Goal: Transaction & Acquisition: Purchase product/service

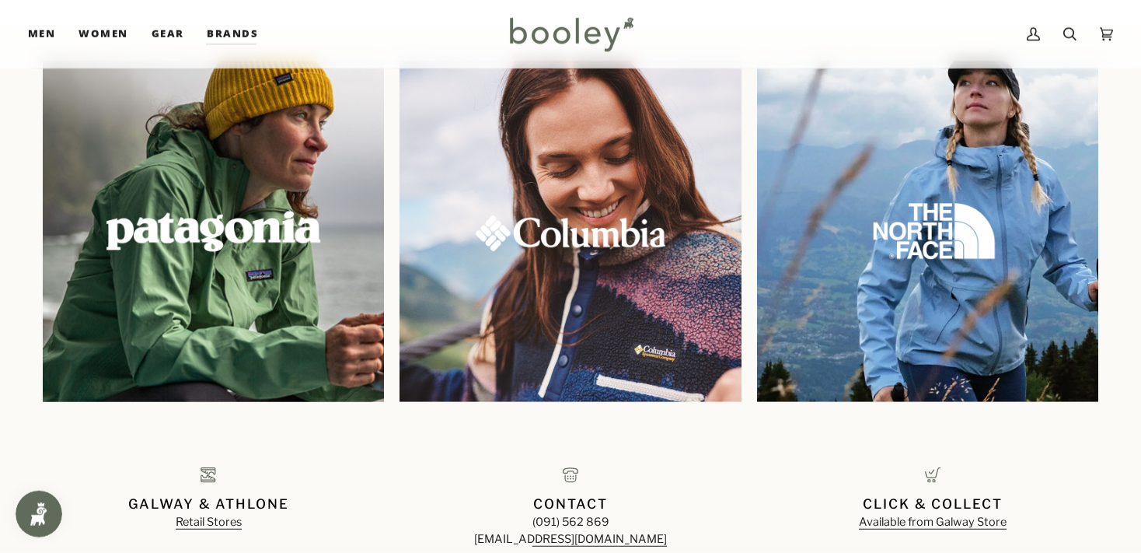
scroll to position [1313, 0]
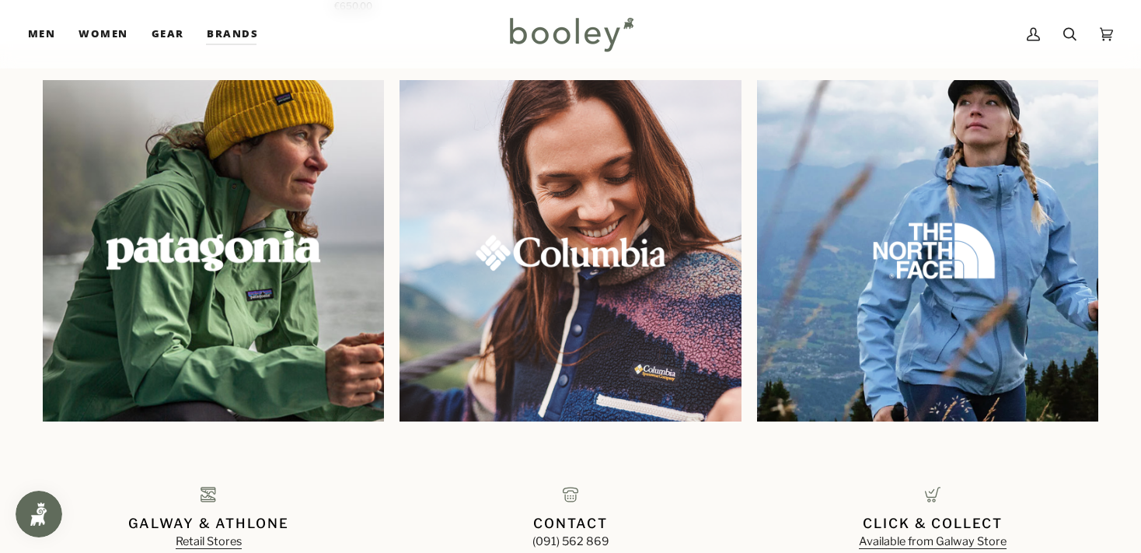
click at [312, 283] on img at bounding box center [214, 250] width 369 height 369
click at [288, 270] on img at bounding box center [214, 250] width 369 height 369
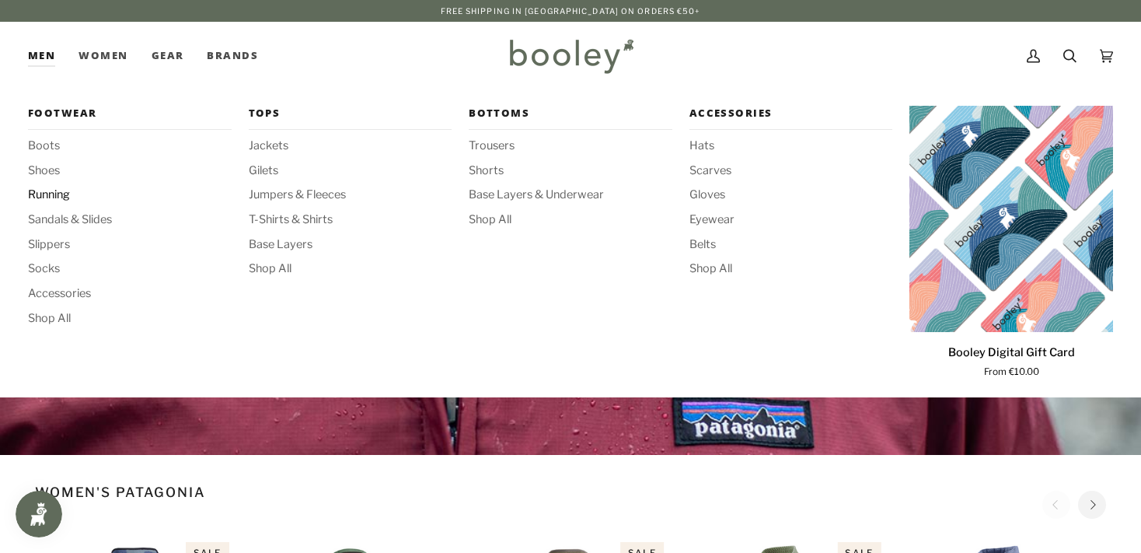
click at [44, 190] on span "Running" at bounding box center [130, 195] width 204 height 17
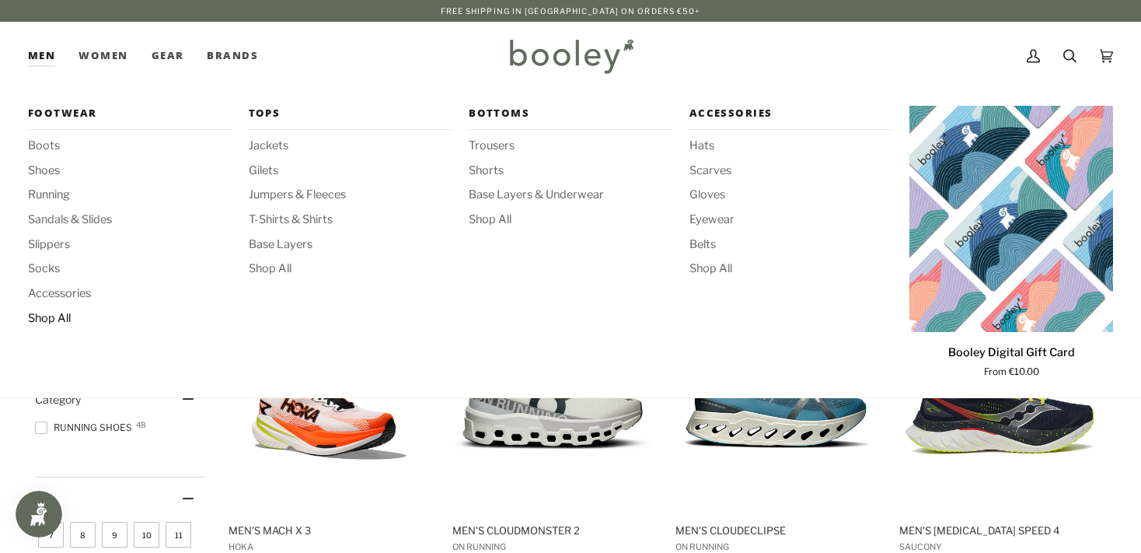
click at [52, 320] on span "Shop All" at bounding box center [130, 318] width 204 height 17
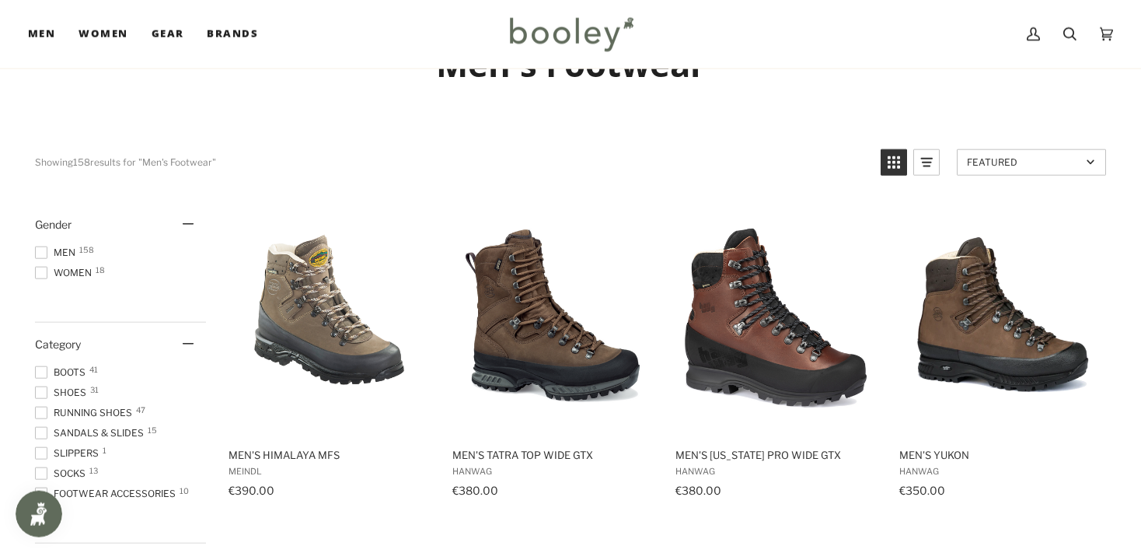
scroll to position [82, 0]
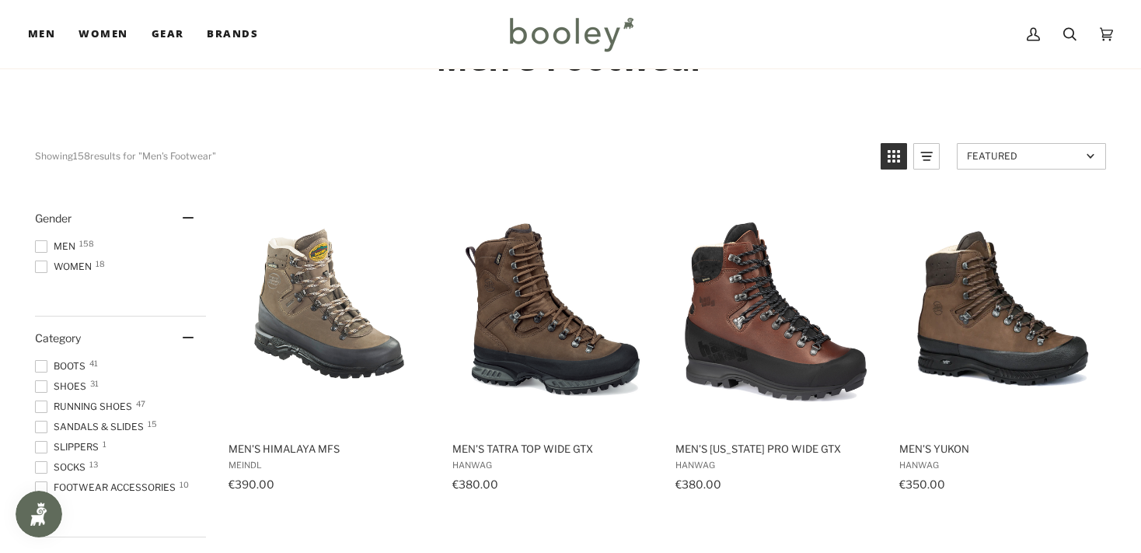
click at [44, 362] on span at bounding box center [41, 366] width 12 height 12
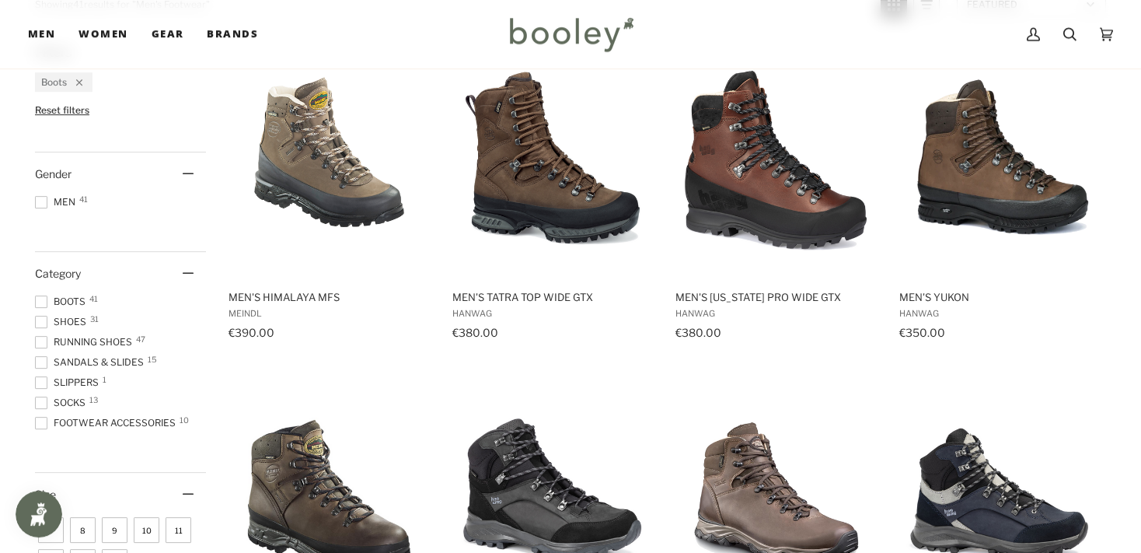
scroll to position [246, 0]
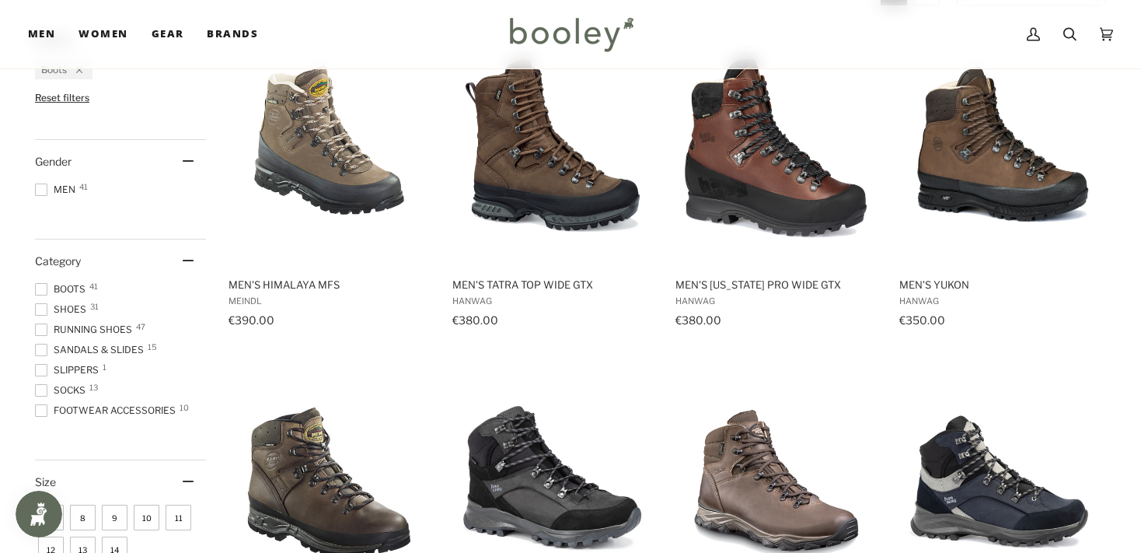
click at [45, 183] on span at bounding box center [41, 189] width 12 height 12
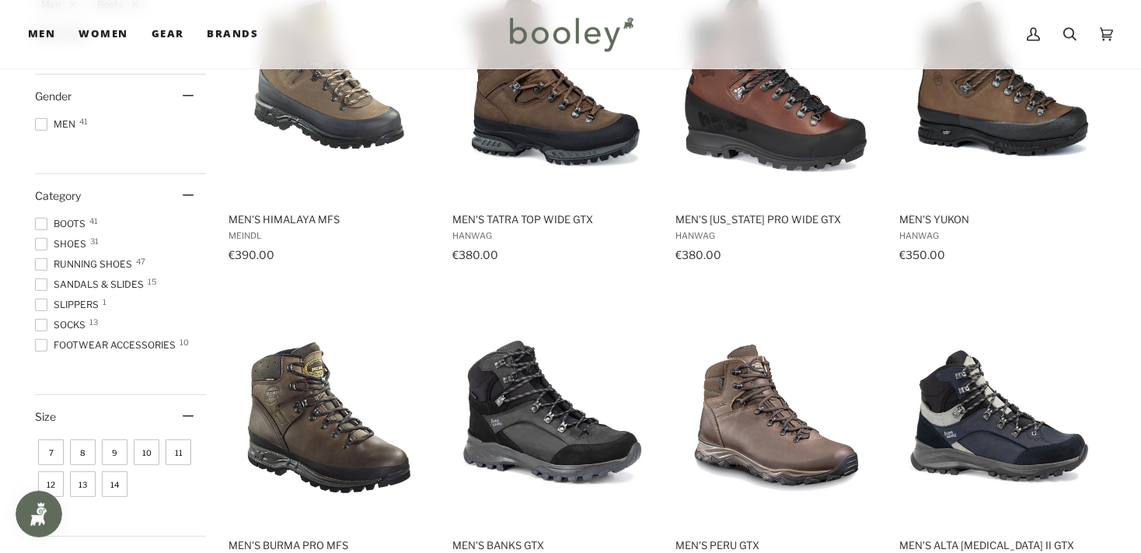
scroll to position [329, 0]
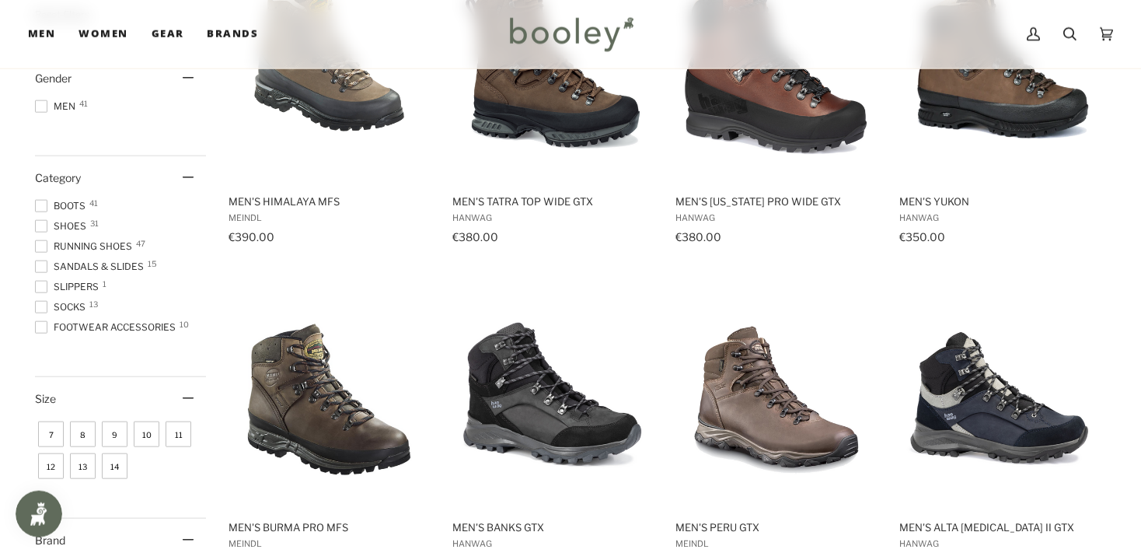
click at [40, 226] on span at bounding box center [41, 226] width 12 height 12
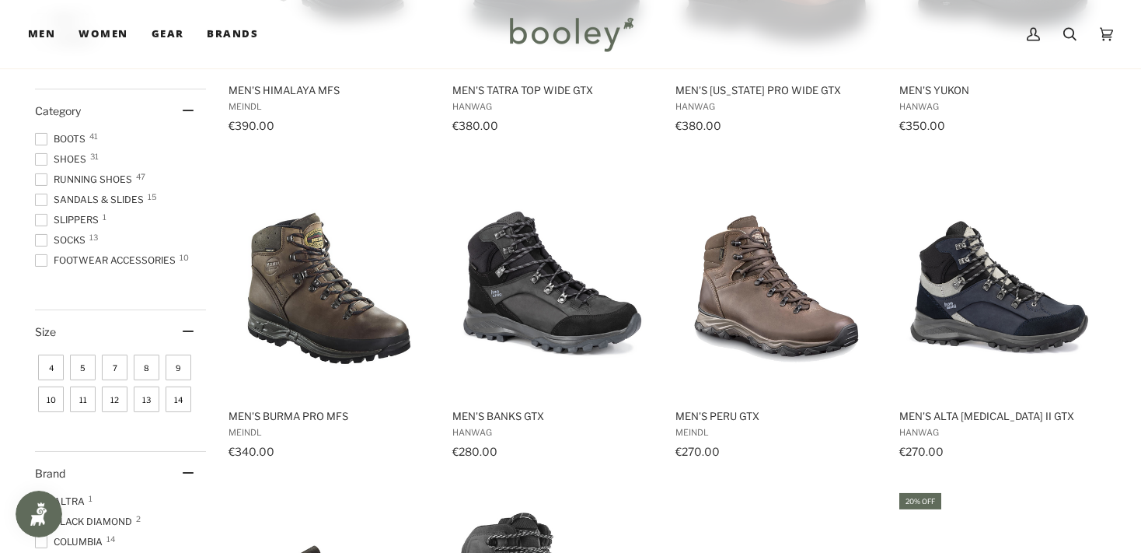
scroll to position [479, 0]
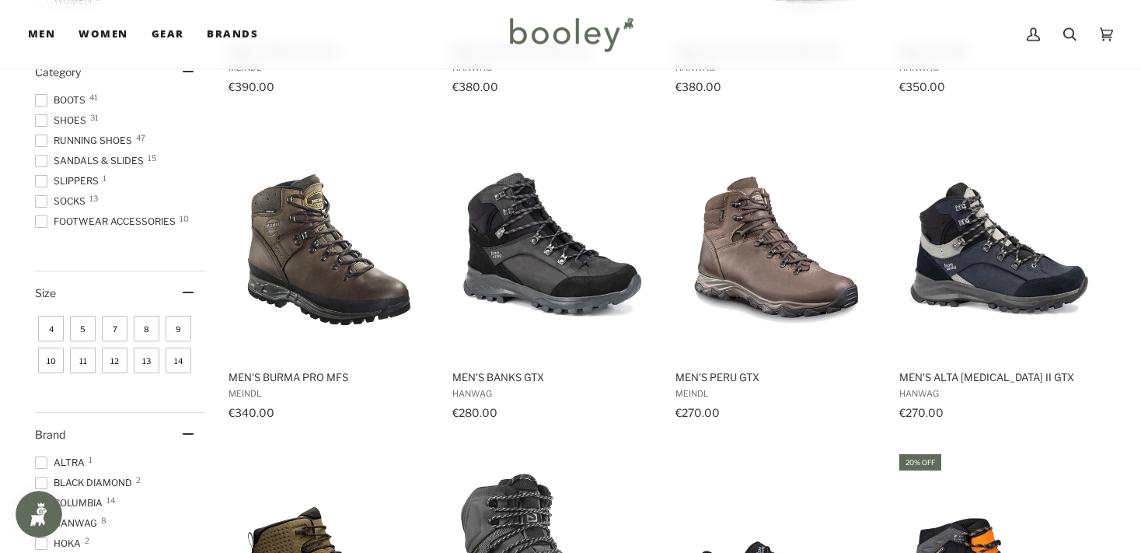
click at [45, 138] on span at bounding box center [41, 141] width 12 height 12
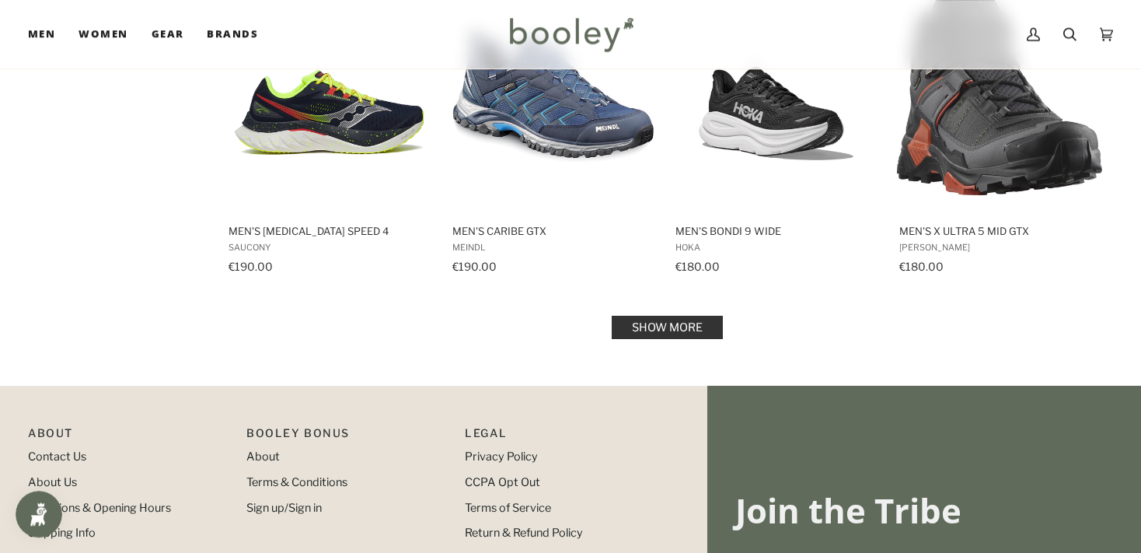
scroll to position [1648, 0]
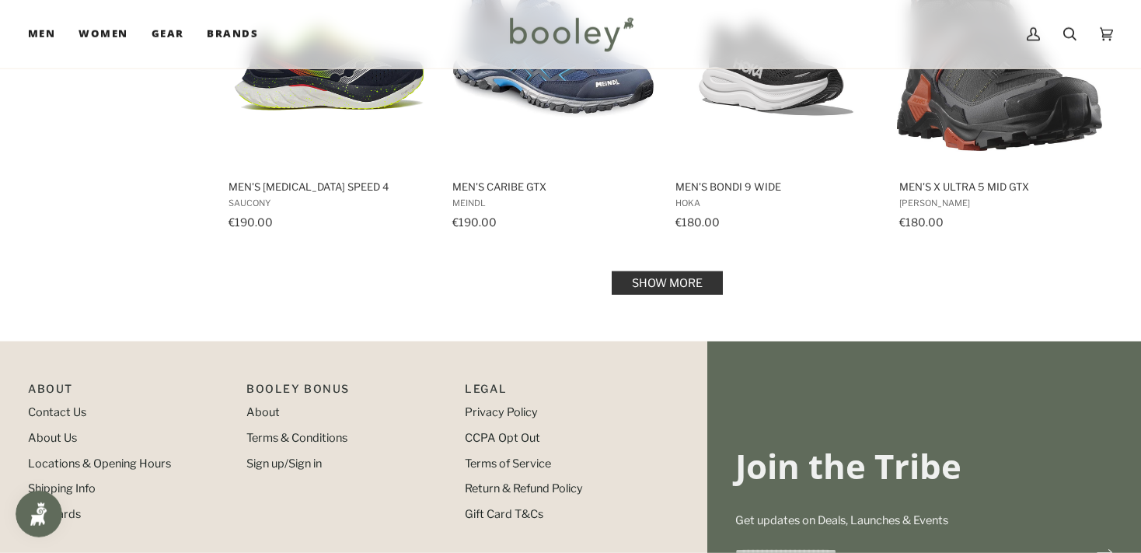
click at [648, 279] on link "Show more" at bounding box center [667, 282] width 111 height 23
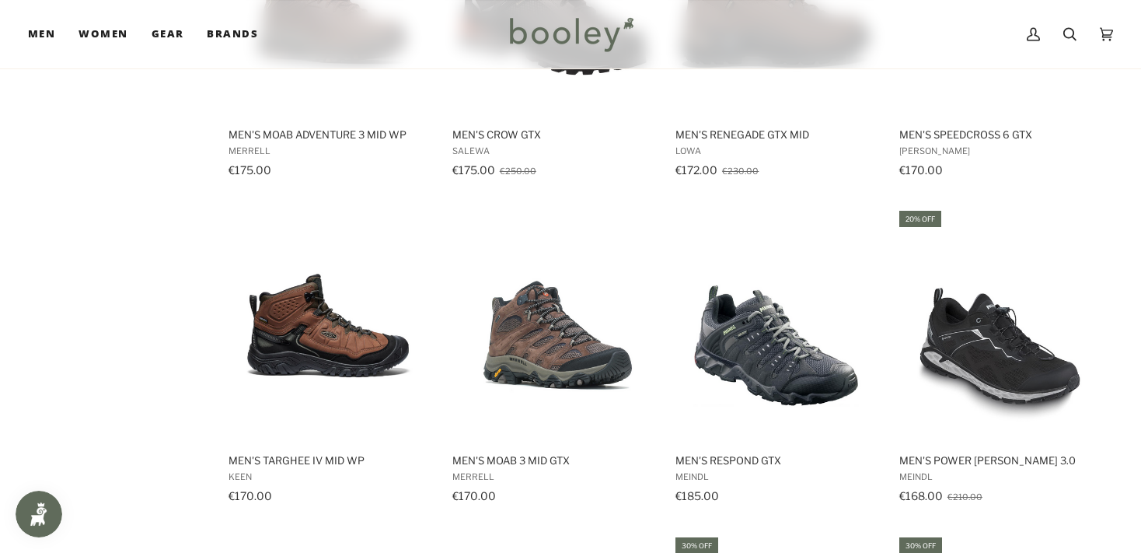
scroll to position [2387, 0]
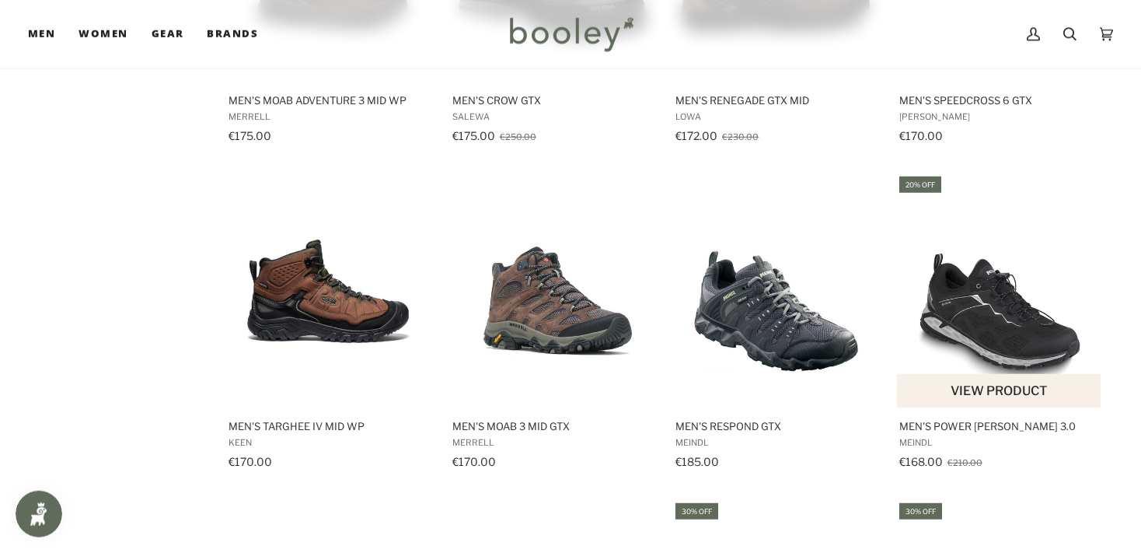
click at [994, 386] on button "View product" at bounding box center [999, 390] width 204 height 33
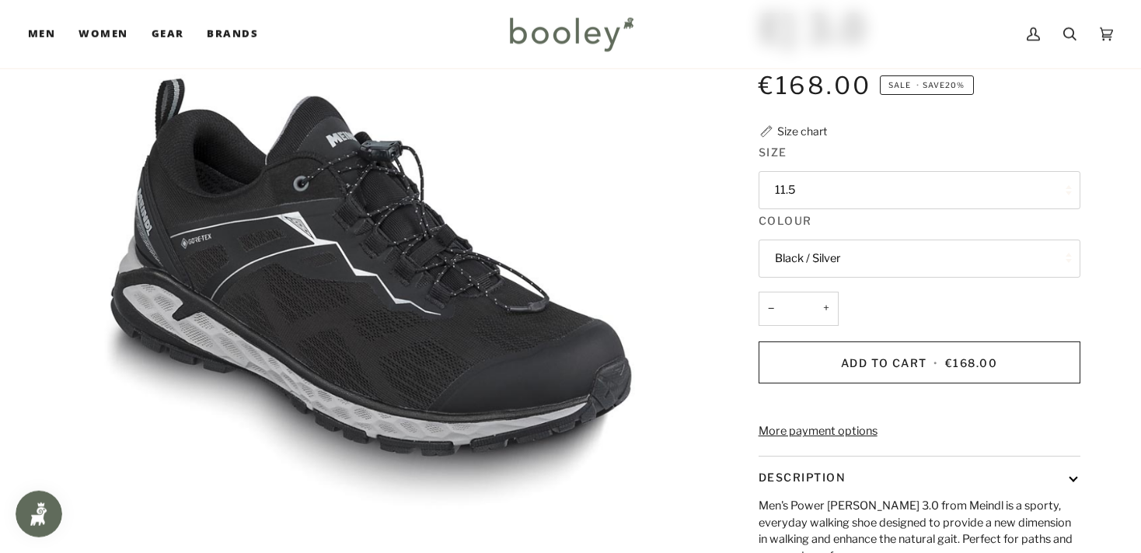
scroll to position [164, 0]
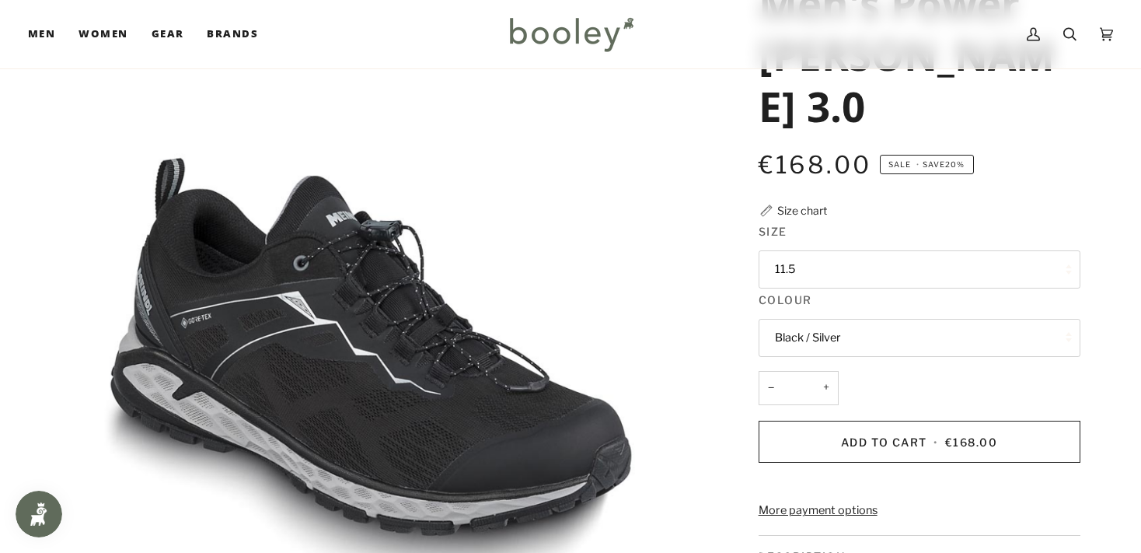
click at [554, 447] on img "Meindl Men's Power Walker 3.0 Black / Silver - Booley Galway" at bounding box center [369, 279] width 669 height 669
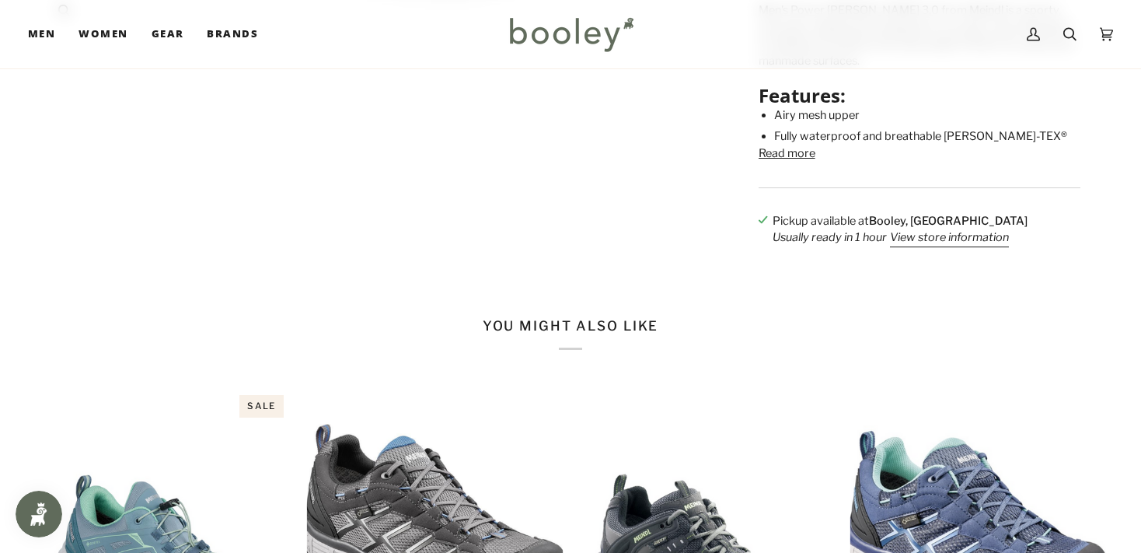
scroll to position [575, 0]
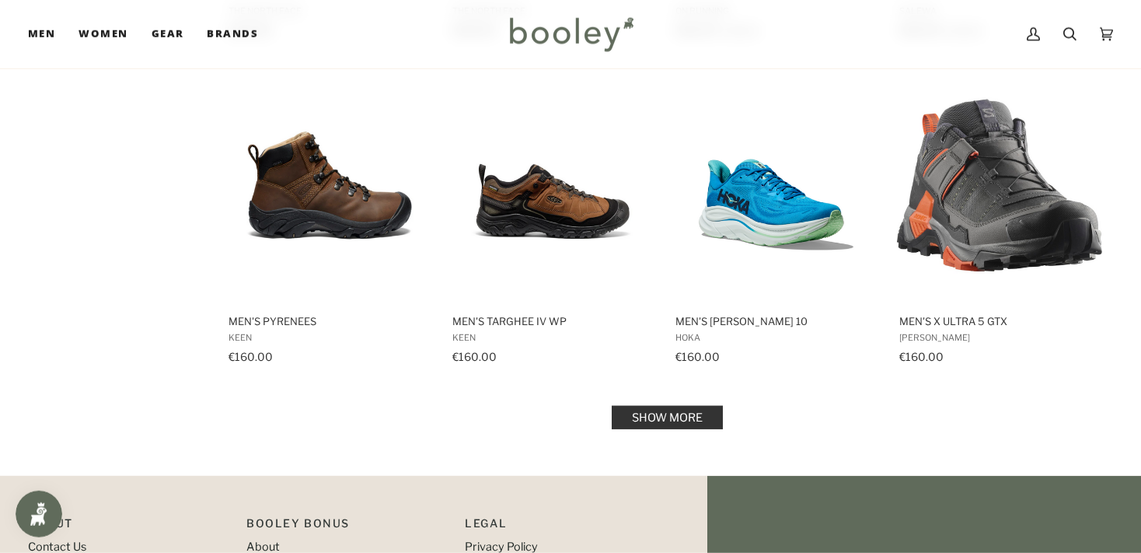
scroll to position [3305, 0]
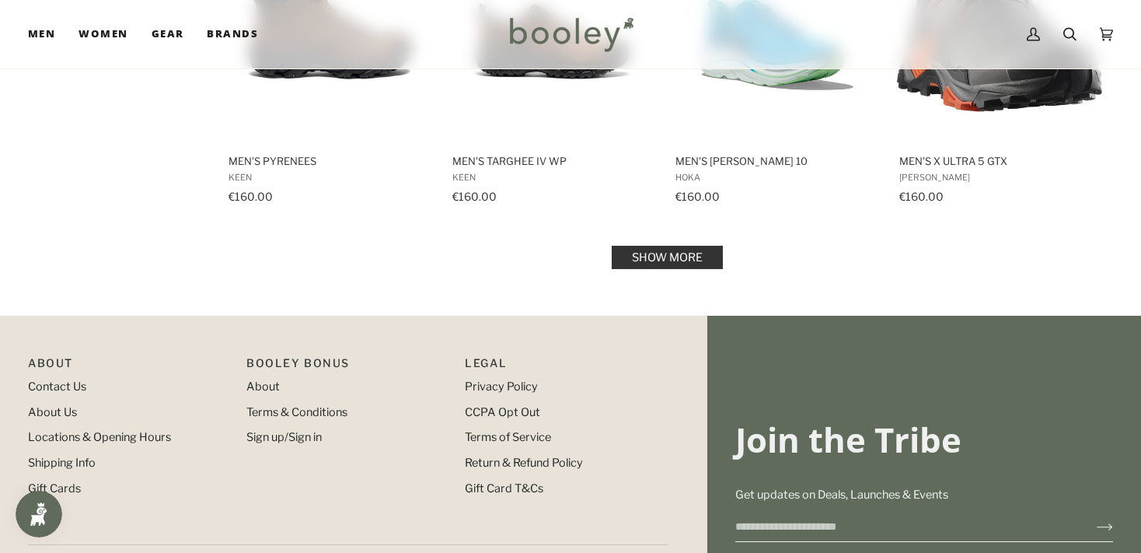
click at [667, 248] on link "Show more" at bounding box center [667, 257] width 111 height 23
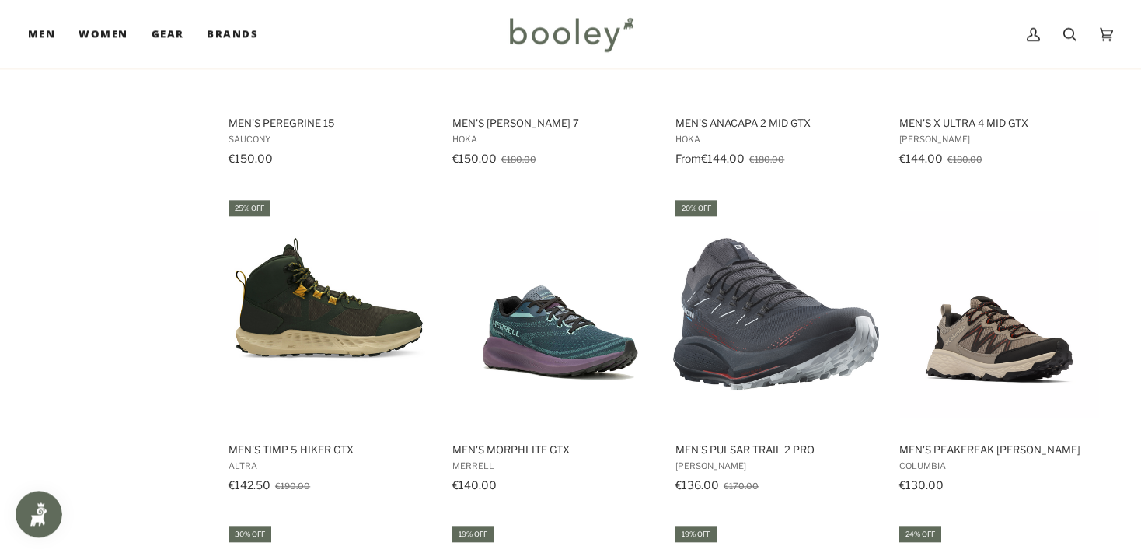
scroll to position [4372, 0]
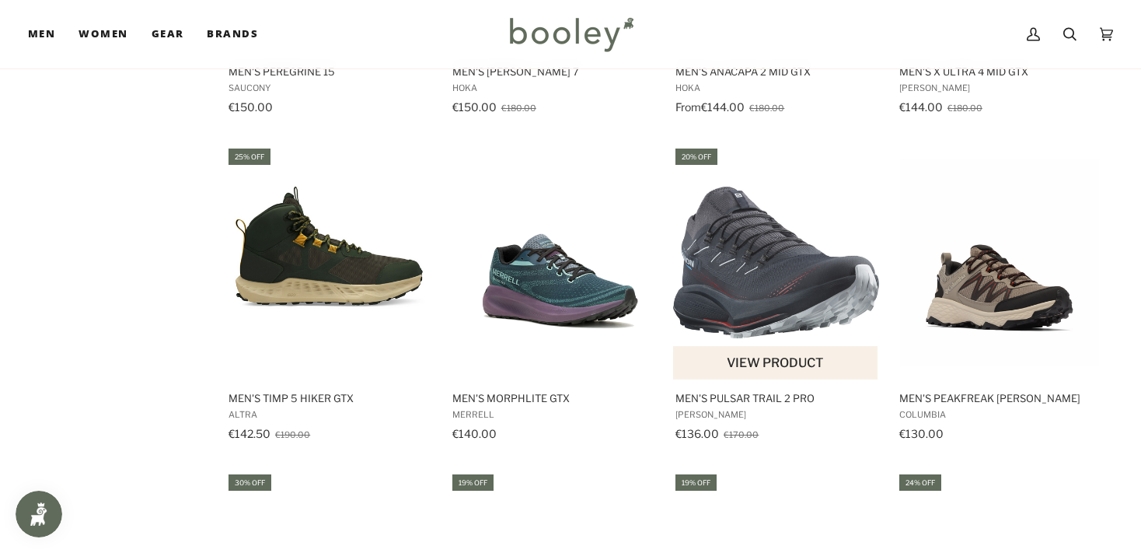
click at [740, 331] on img "Men's Pulsar Trail 2 Pro" at bounding box center [776, 262] width 206 height 206
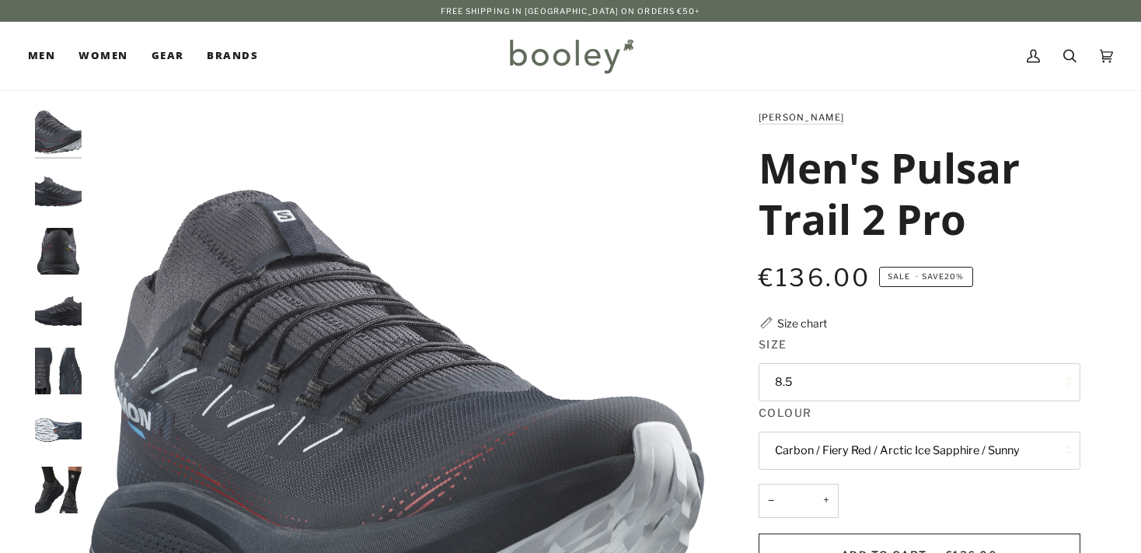
click at [67, 202] on img "Salomon Men's Pulsar Trail 2 Pro Carbon / Fiery Red / Arctic Ice Sapphire / Sun…" at bounding box center [58, 192] width 47 height 47
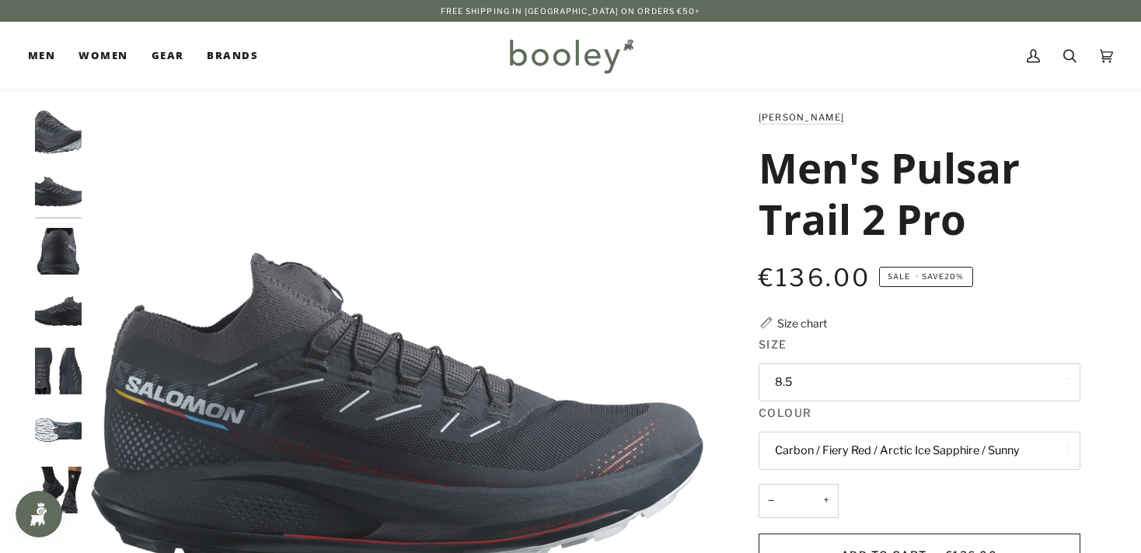
click at [45, 241] on img "Salomon Men's Pulsar Trail 2 Pro Carbon / Fiery Red / Arctic Ice Sapphire / Sun…" at bounding box center [58, 251] width 47 height 47
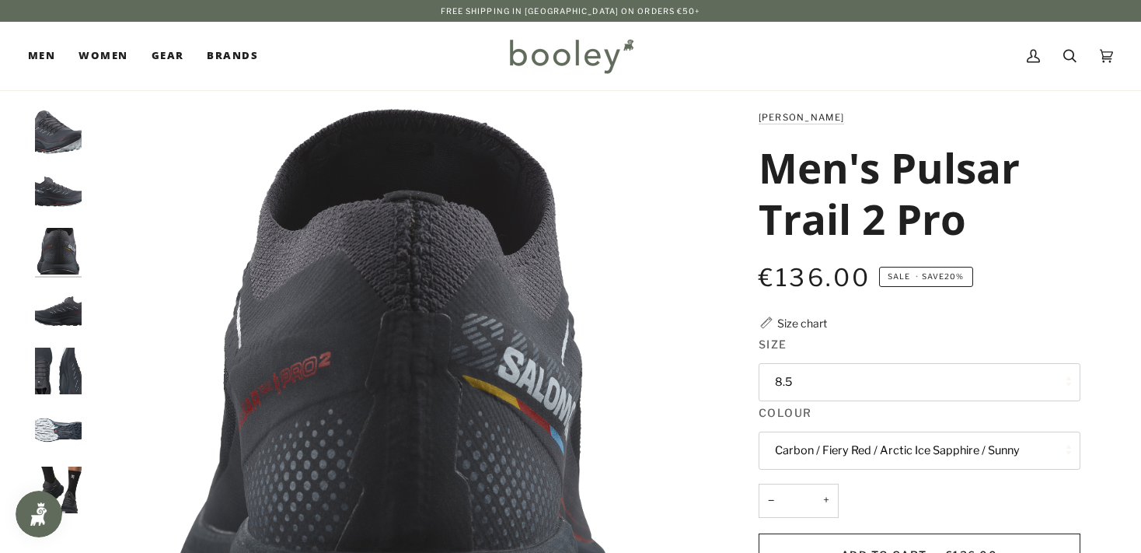
click at [51, 316] on img "Salomon Men's Pulsar Trail 2 Pro Carbon / Fiery Red / Arctic Ice Sapphire / Sun…" at bounding box center [58, 311] width 47 height 47
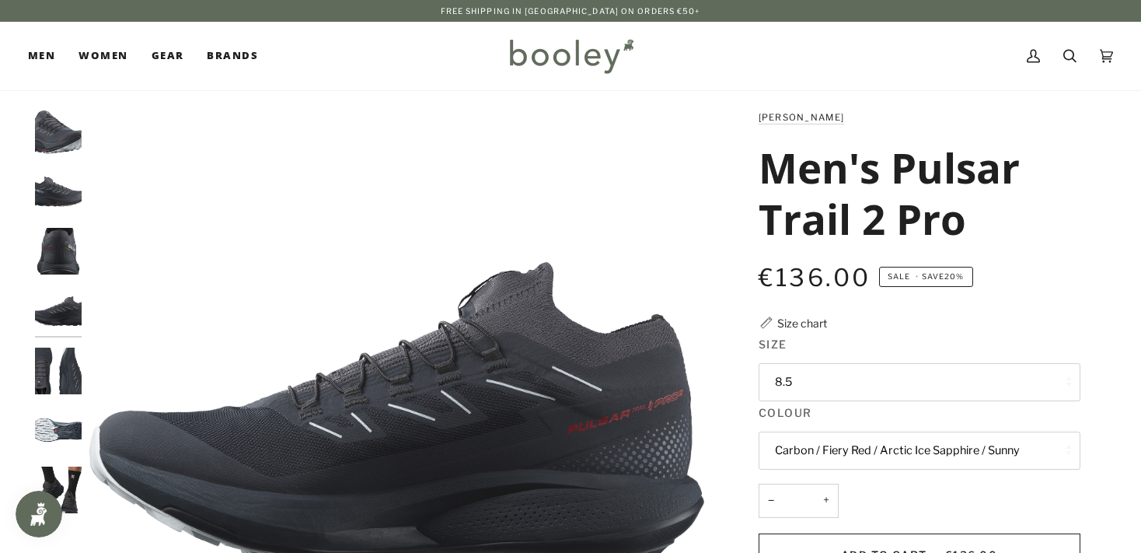
click at [60, 365] on img "Salomon Men's Pulsar Trail 2 Pro Carbon / Fiery Red / Arctic Ice Sapphire / Sun…" at bounding box center [58, 371] width 47 height 47
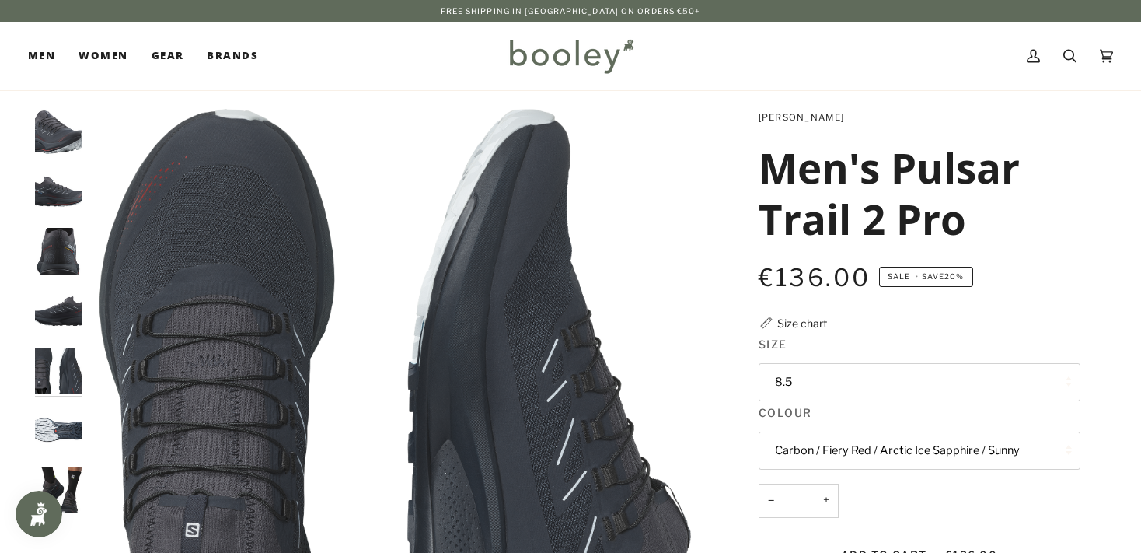
click at [60, 431] on img "Salomon Men's Pulsar Trail 2 Pro Carbon / Fiery Red / Arctic Ice Sapphire / Sun…" at bounding box center [58, 430] width 47 height 47
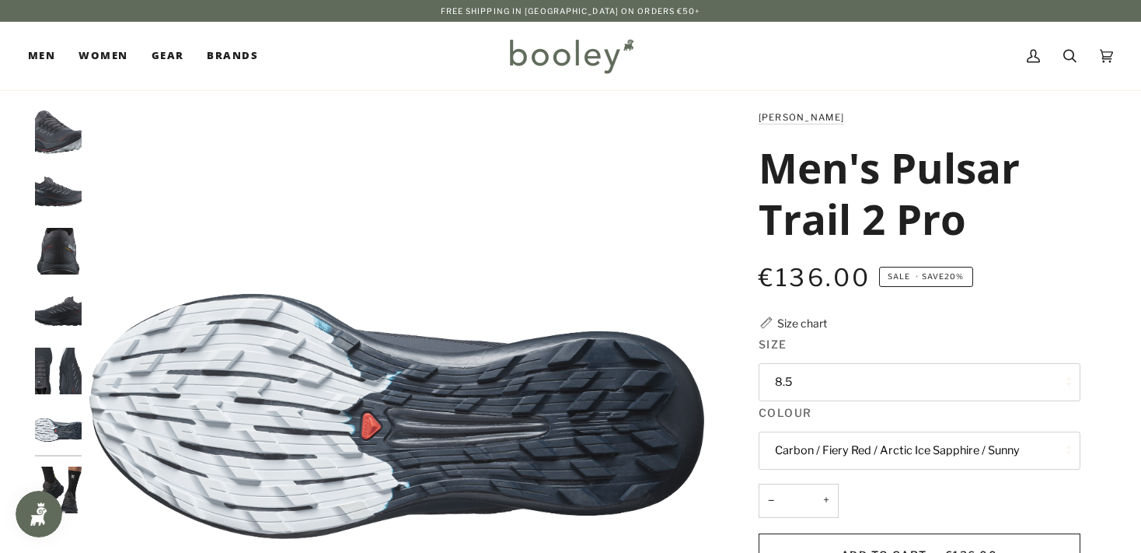
click at [62, 479] on img "Salomon Men's Pulsar Trail 2 Pro Carbon / Fiery Red / Arctic Ice Sapphire / Sun…" at bounding box center [58, 489] width 47 height 47
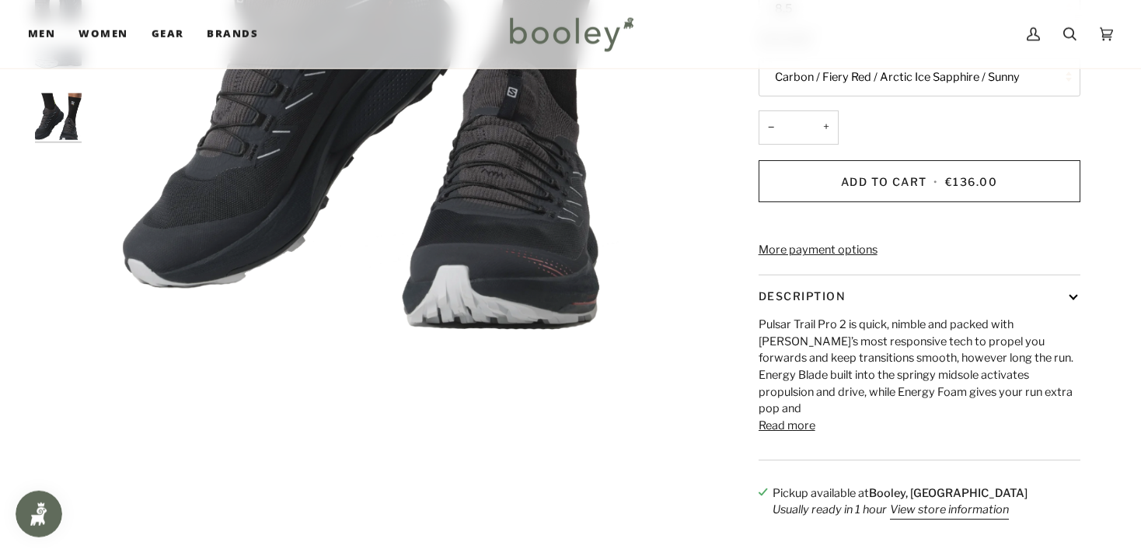
scroll to position [411, 0]
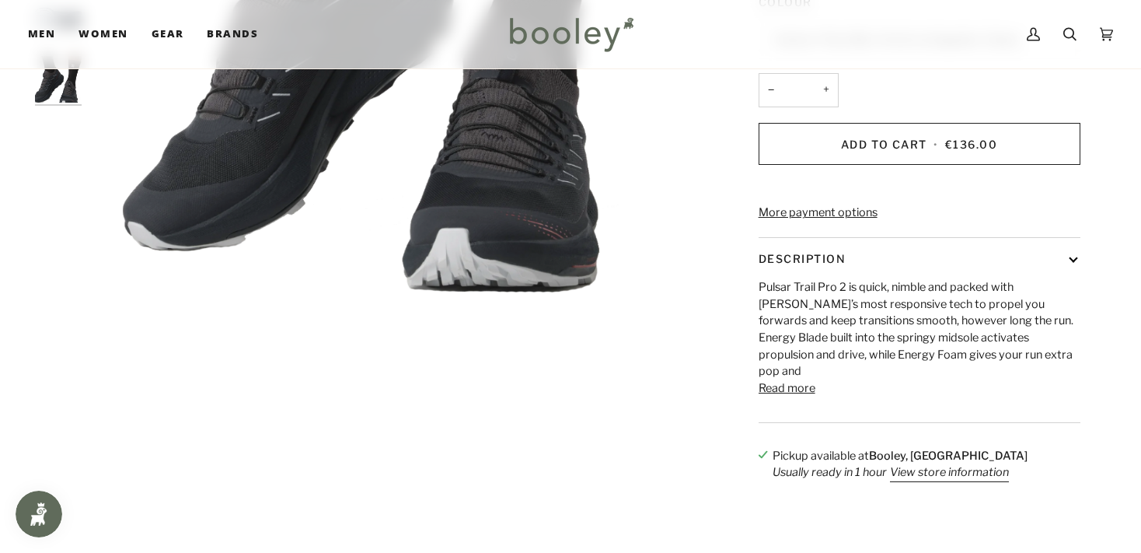
click at [774, 396] on button "Read more" at bounding box center [787, 388] width 57 height 17
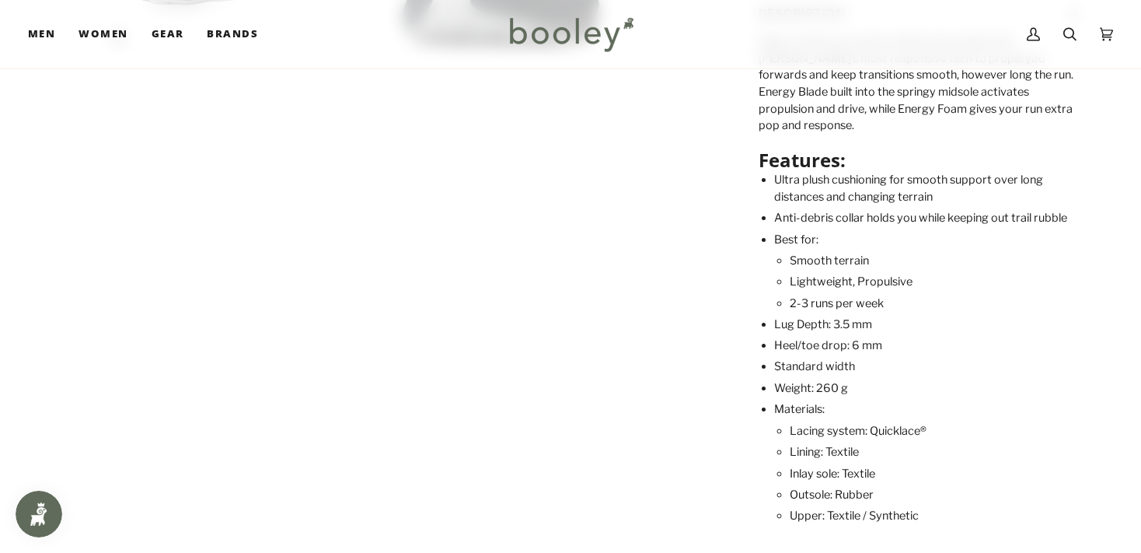
scroll to position [246, 0]
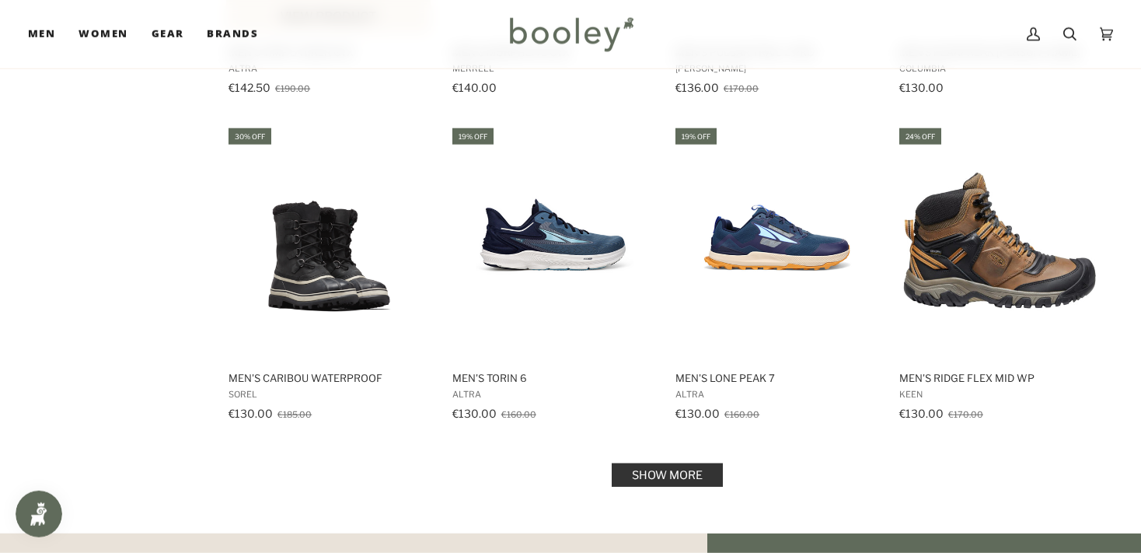
scroll to position [4749, 0]
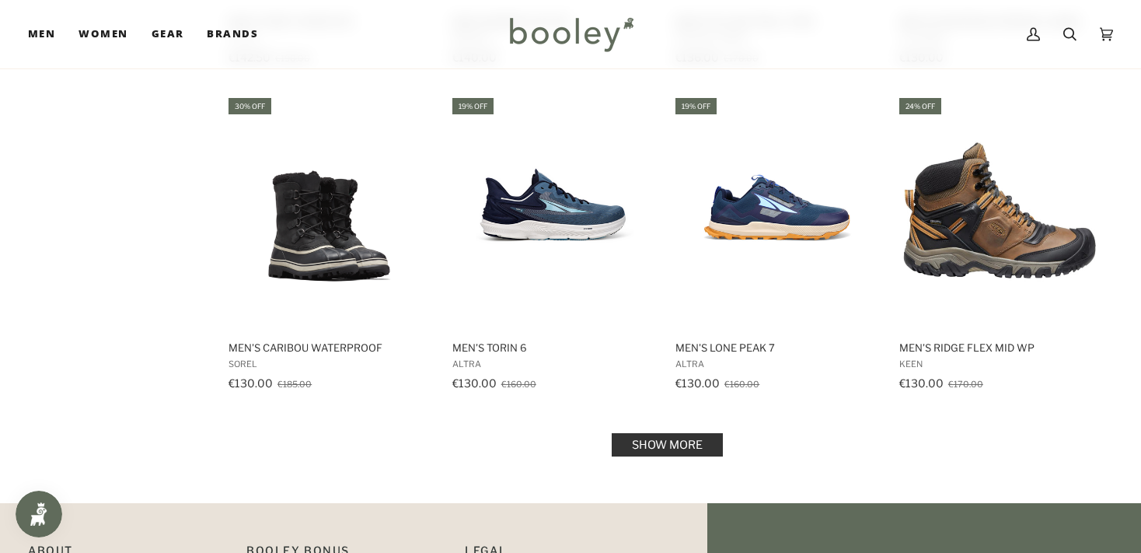
click at [645, 433] on link "Show more" at bounding box center [667, 444] width 111 height 23
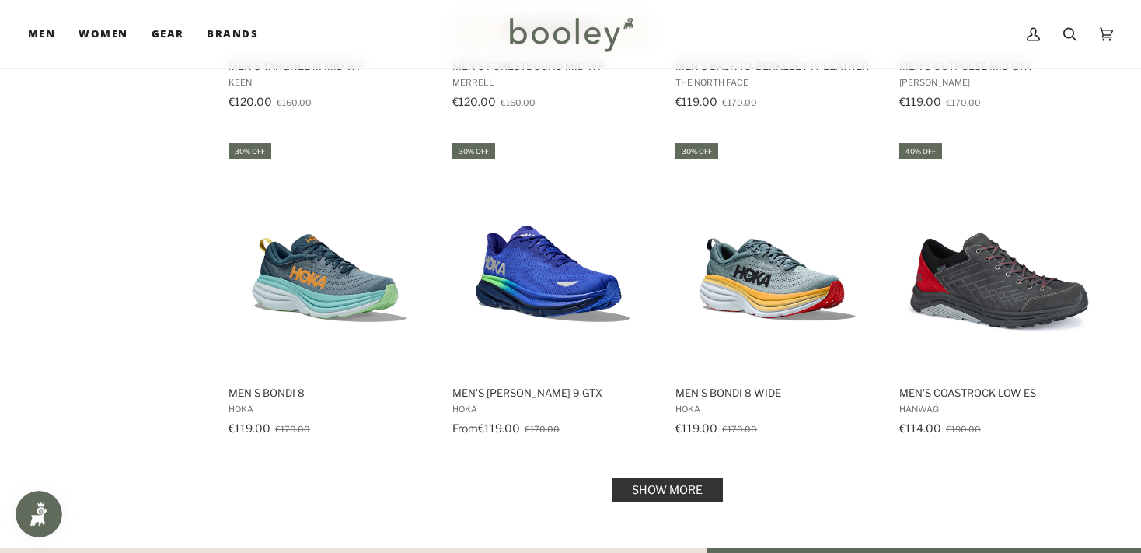
scroll to position [6391, 0]
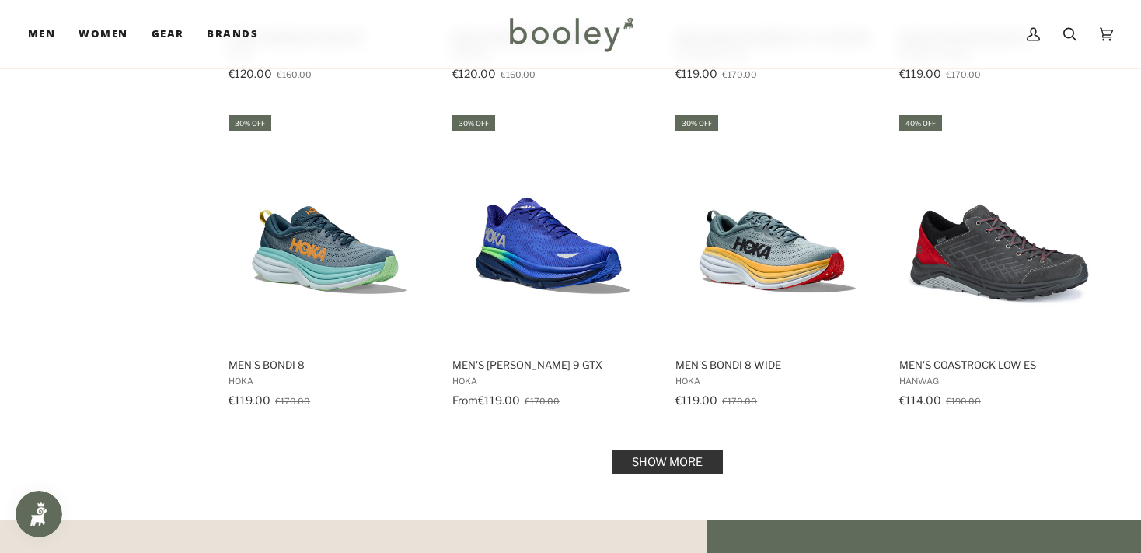
click at [661, 450] on link "Show more" at bounding box center [667, 461] width 111 height 23
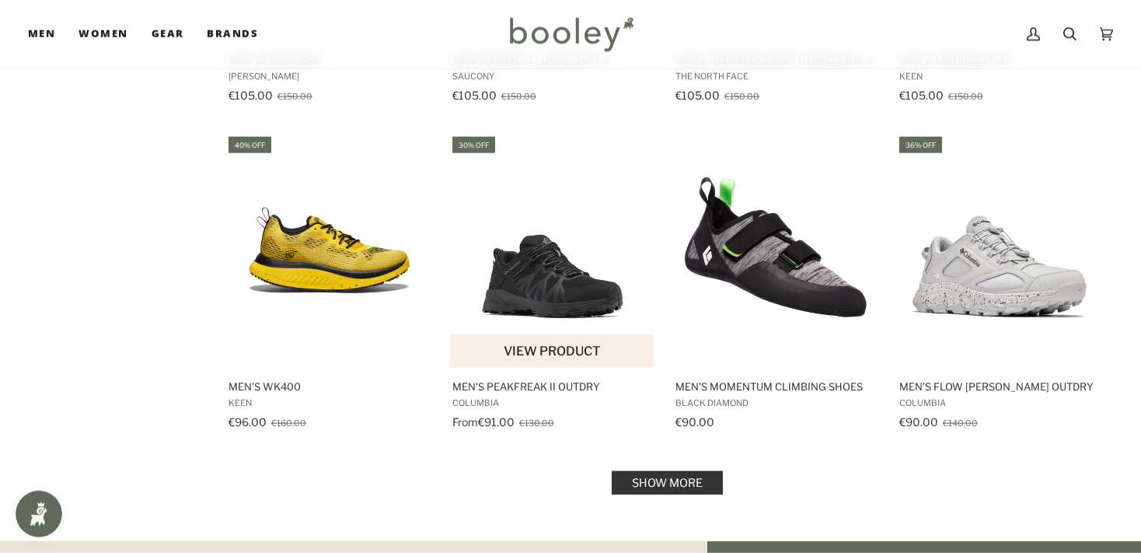
scroll to position [8033, 0]
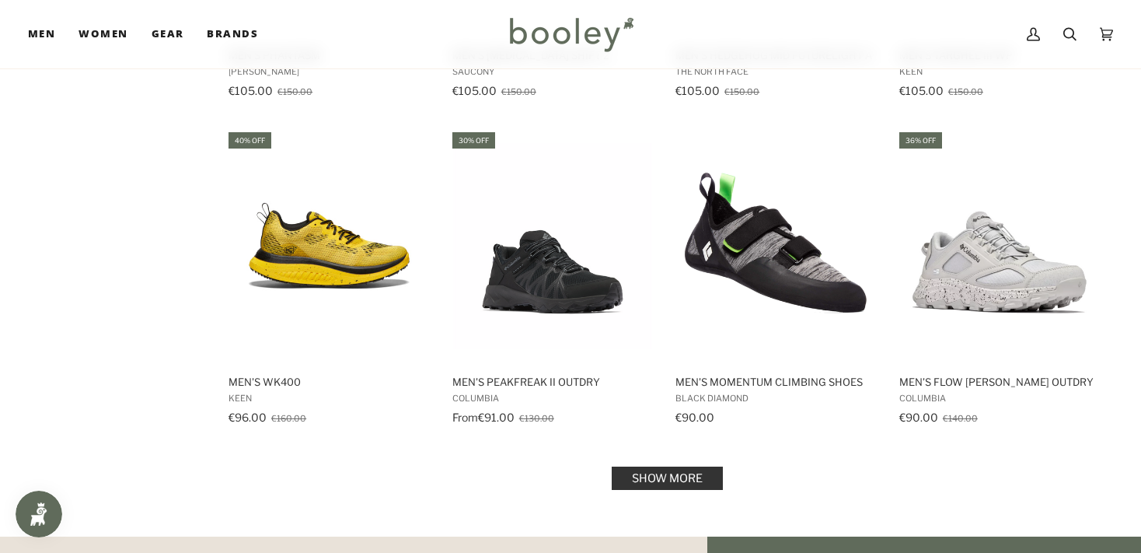
click at [646, 466] on link "Show more" at bounding box center [667, 477] width 111 height 23
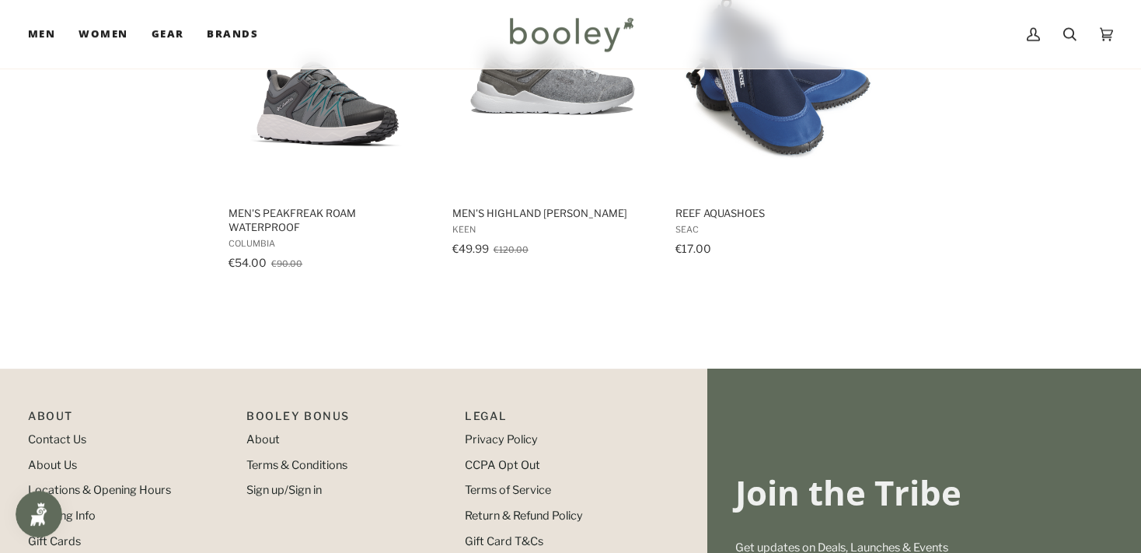
scroll to position [9921, 0]
